Goal: Navigation & Orientation: Find specific page/section

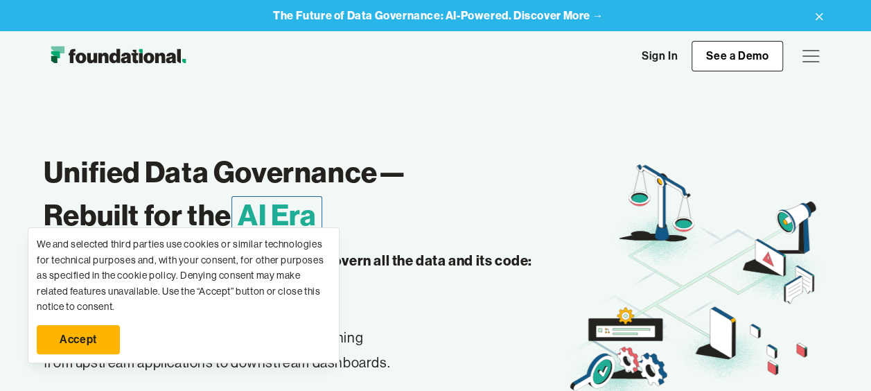
click at [91, 347] on link "Accept" at bounding box center [78, 339] width 83 height 29
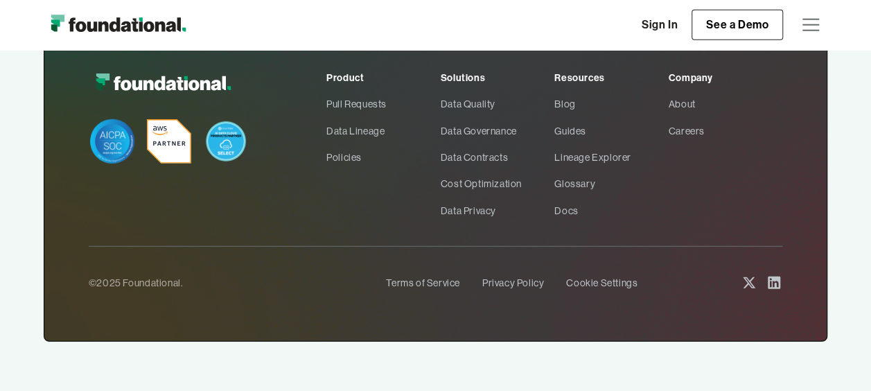
scroll to position [4484, 0]
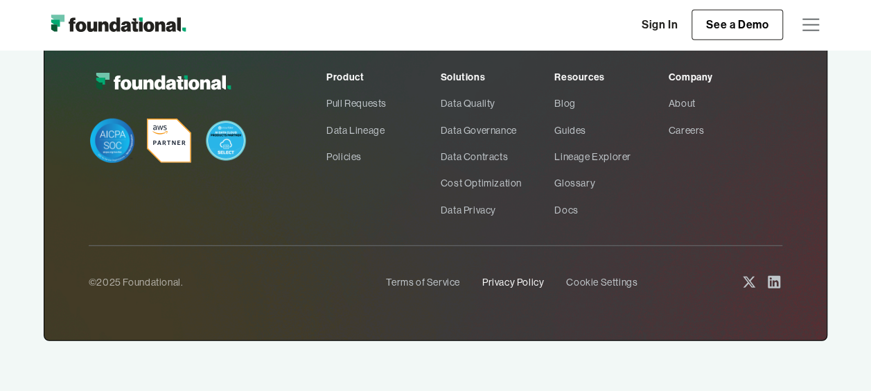
click at [511, 275] on link "Privacy Policy" at bounding box center [514, 282] width 62 height 26
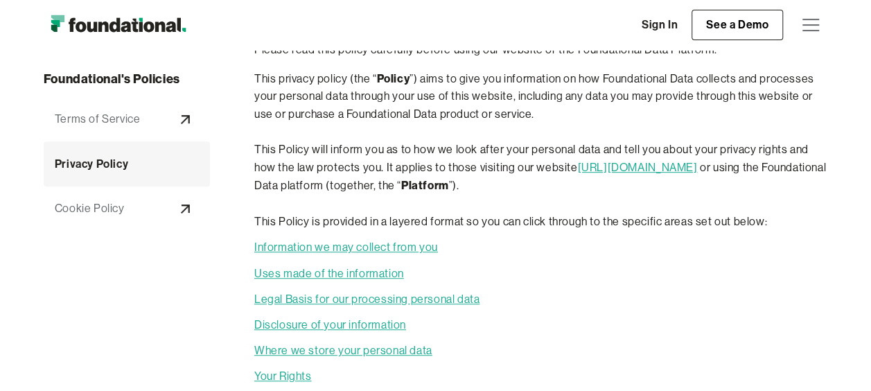
scroll to position [245, 0]
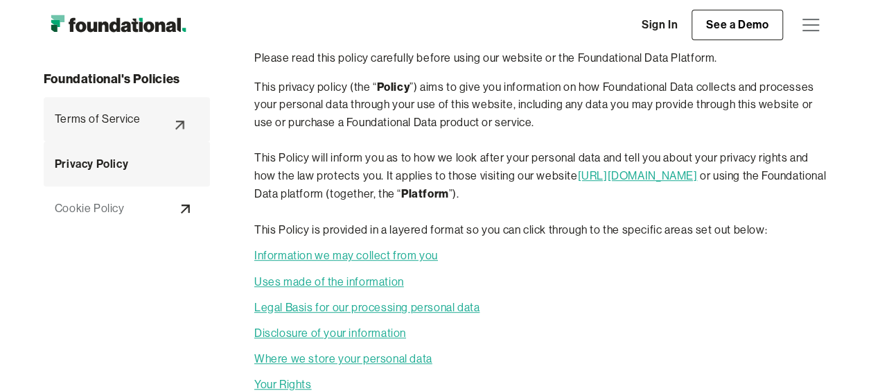
click at [78, 104] on link "Terms of Service" at bounding box center [127, 119] width 166 height 44
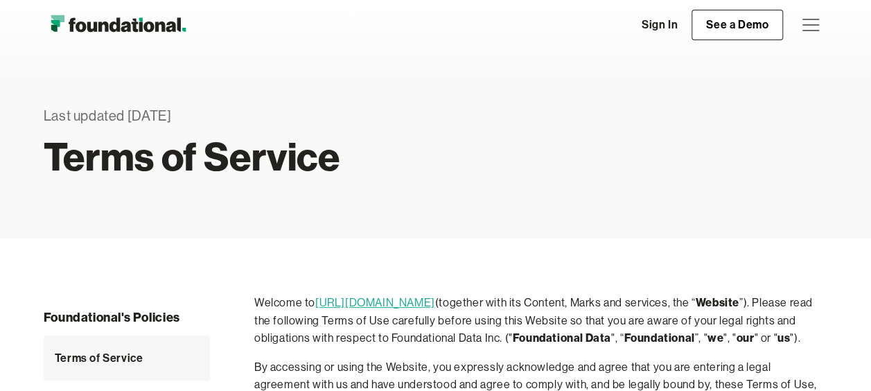
click at [254, 207] on div "Last updated June, 4 2024 Terms of Service" at bounding box center [436, 144] width 784 height 189
click at [815, 25] on div "menu" at bounding box center [811, 24] width 17 height 1
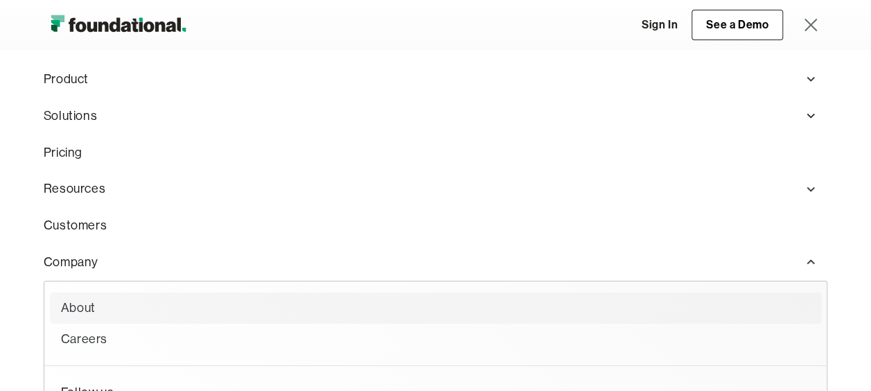
click at [87, 312] on div "About" at bounding box center [435, 308] width 749 height 20
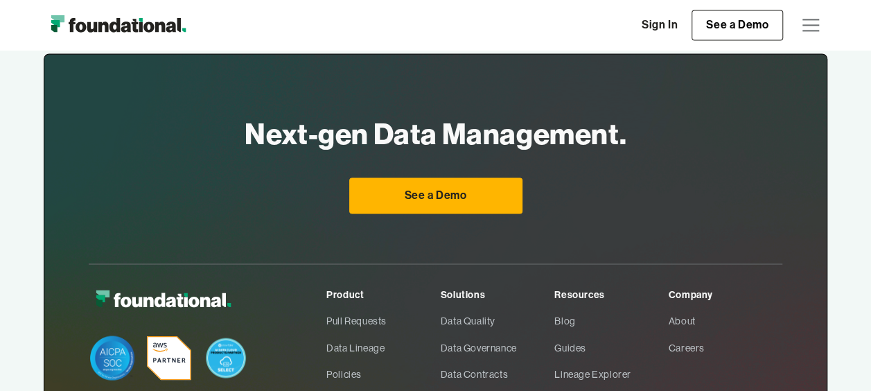
scroll to position [1256, 0]
